Goal: Task Accomplishment & Management: Manage account settings

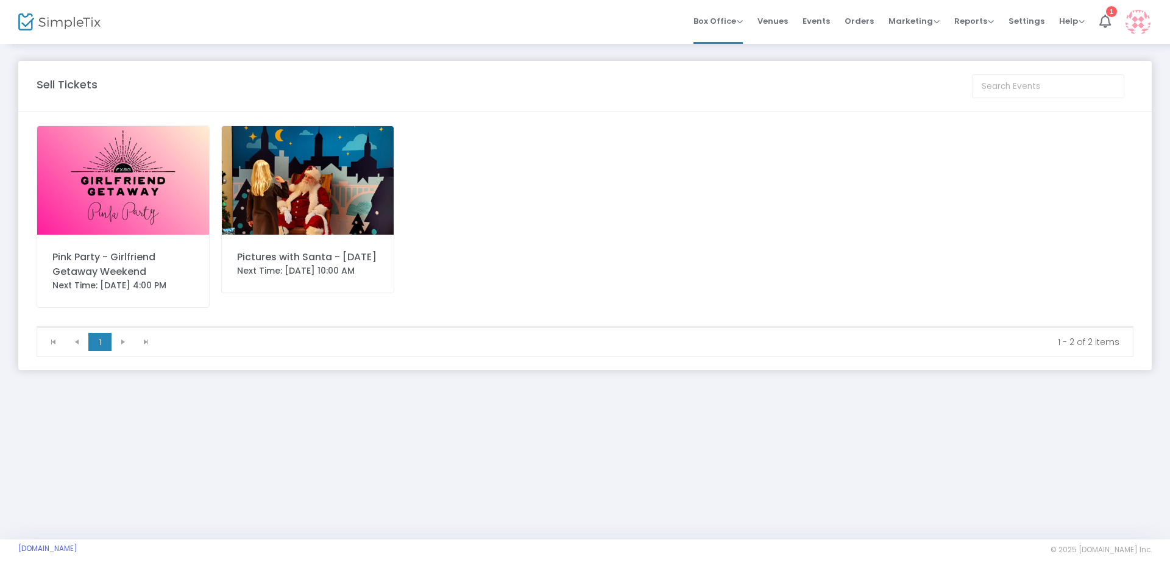
click at [155, 219] on img at bounding box center [123, 180] width 172 height 108
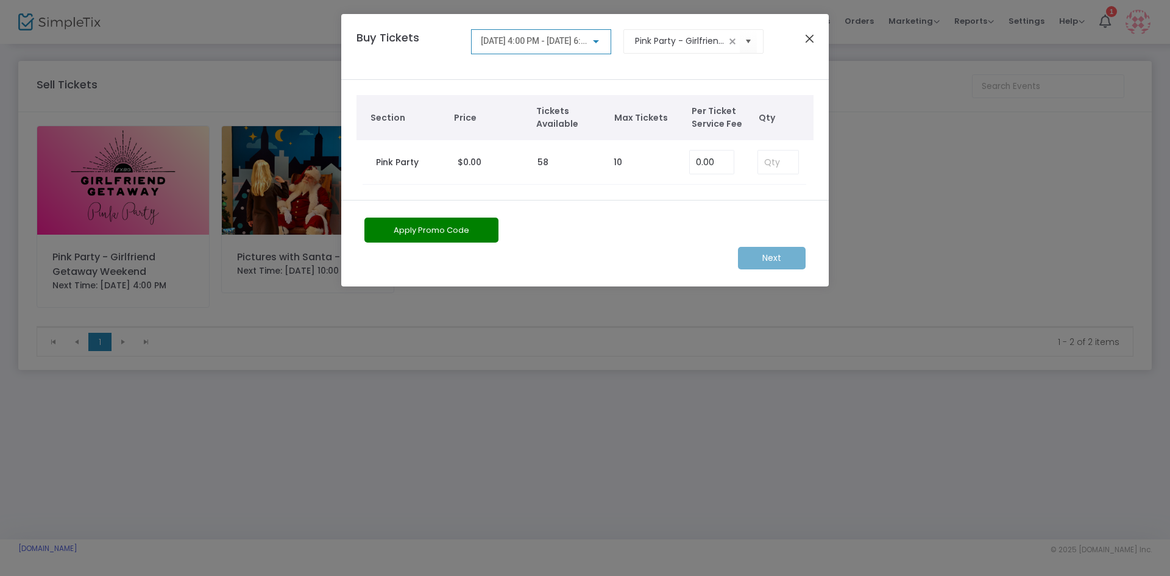
drag, startPoint x: 822, startPoint y: 26, endPoint x: 811, endPoint y: 39, distance: 16.5
click at [821, 27] on div "Buy Tickets [DATE] 4:00 PM - [DATE] 6:00 PM Pink Party - Girlfriend Getaway Wee…" at bounding box center [584, 47] width 487 height 66
click at [810, 40] on button "Close" at bounding box center [810, 38] width 16 height 16
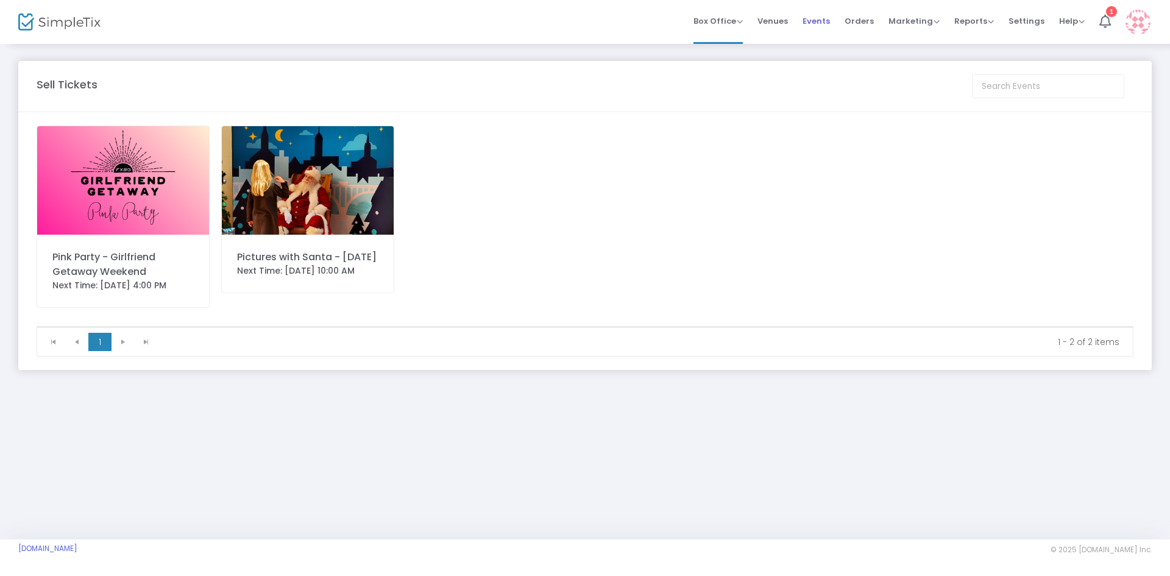
click at [824, 22] on span "Events" at bounding box center [815, 20] width 27 height 31
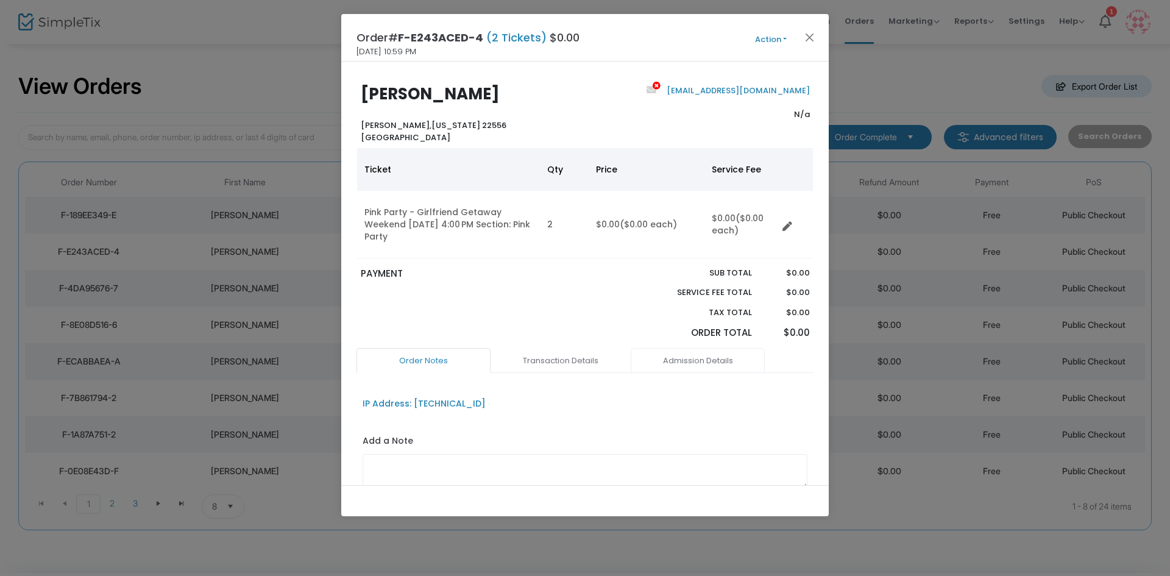
click at [662, 353] on link "Admission Details" at bounding box center [698, 361] width 134 height 26
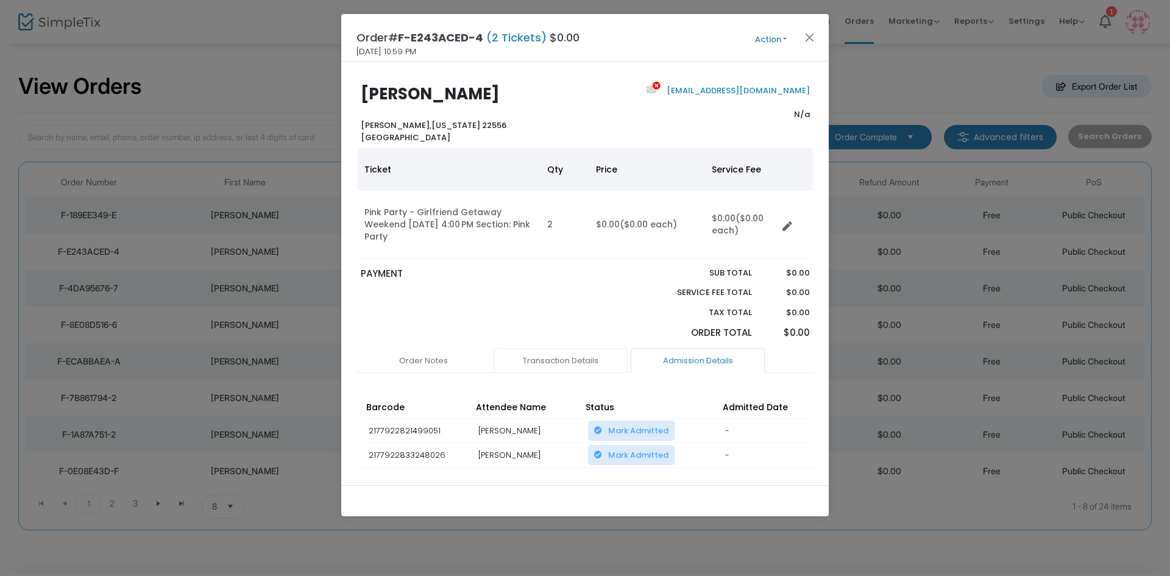
click at [583, 358] on link "Transaction Details" at bounding box center [560, 361] width 134 height 26
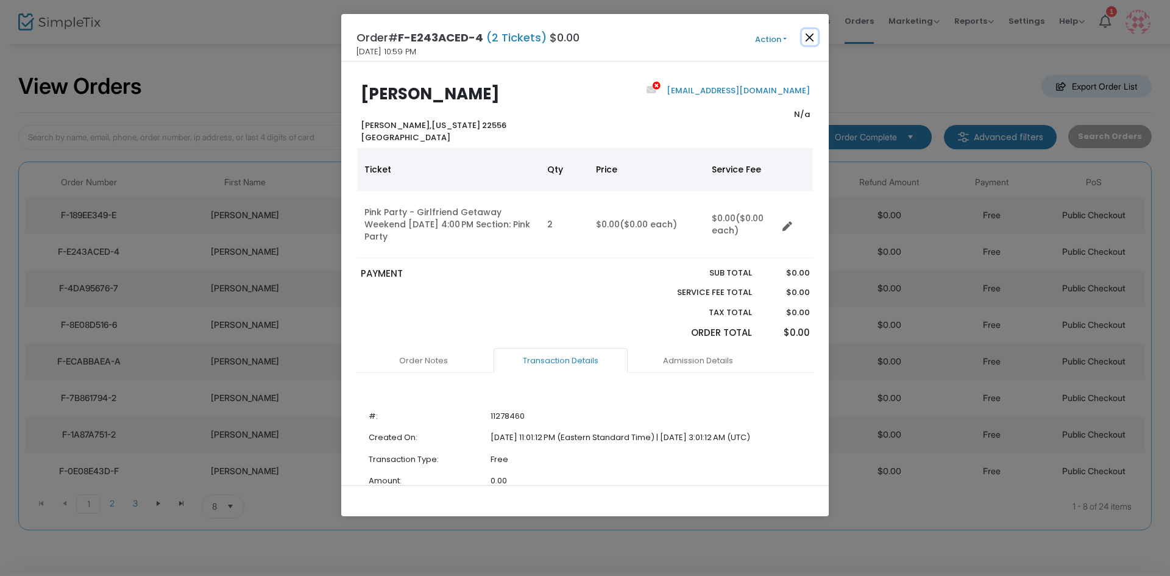
click at [806, 41] on button "Close" at bounding box center [810, 37] width 16 height 16
